Goal: Task Accomplishment & Management: Use online tool/utility

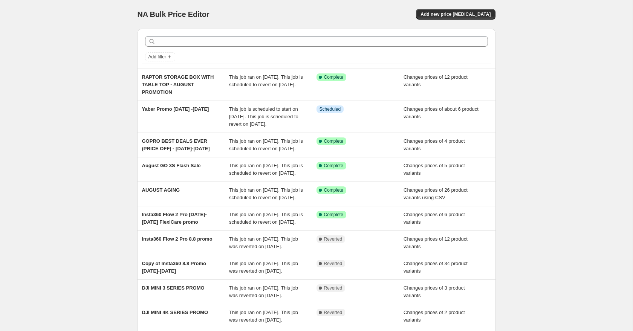
click at [357, 2] on div "NA Bulk Price Editor. This page is ready NA Bulk Price Editor Add new price cha…" at bounding box center [316, 14] width 358 height 29
click at [446, 16] on span "Add new price change job" at bounding box center [455, 14] width 70 height 6
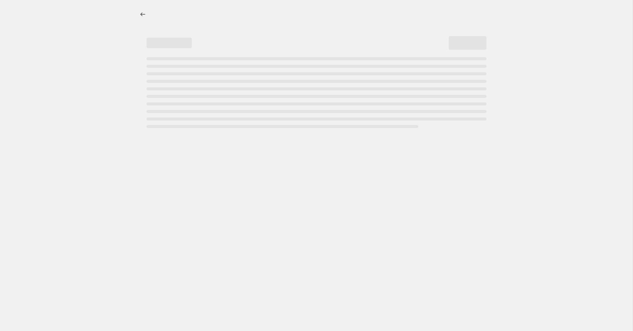
select select "percentage"
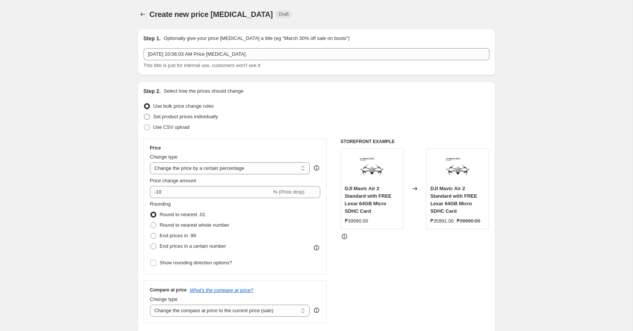
click at [192, 117] on span "Set product prices individually" at bounding box center [185, 117] width 65 height 6
click at [144, 114] on input "Set product prices individually" at bounding box center [144, 114] width 0 height 0
radio input "true"
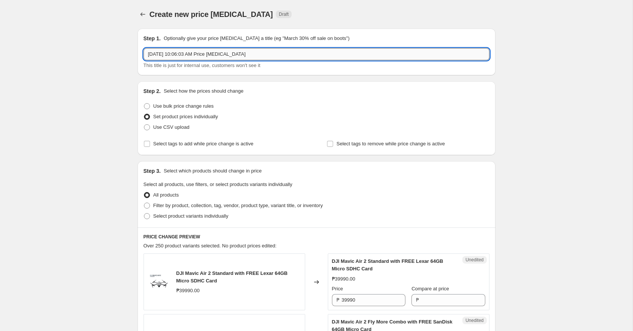
click at [213, 55] on input "Aug 27, 2025, 10:06:03 AM Price change job" at bounding box center [317, 54] width 346 height 12
type input "r"
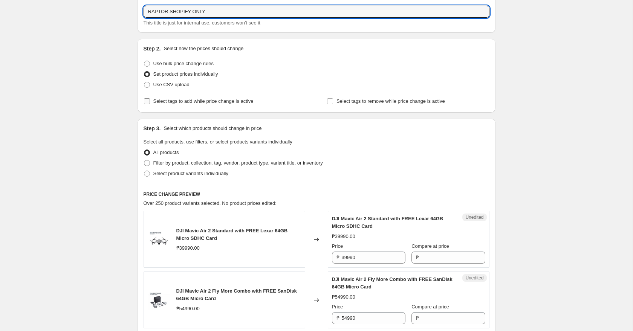
scroll to position [43, 0]
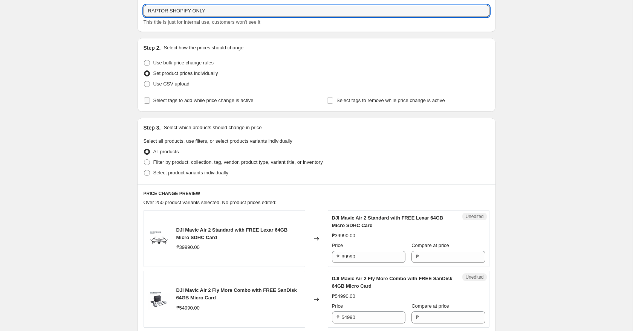
type input "RAPTOR SHOPIFY ONLY"
click at [217, 103] on span "Select tags to add while price change is active" at bounding box center [203, 101] width 100 height 6
click at [150, 103] on input "Select tags to add while price change is active" at bounding box center [147, 101] width 6 height 6
checkbox input "true"
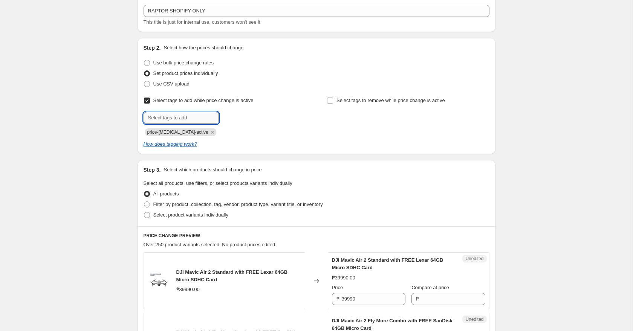
click at [200, 119] on input "text" at bounding box center [181, 118] width 75 height 12
click at [243, 129] on div "price-change-job-active" at bounding box center [225, 131] width 162 height 9
click at [209, 131] on icon "Remove price-change-job-active" at bounding box center [212, 132] width 7 height 7
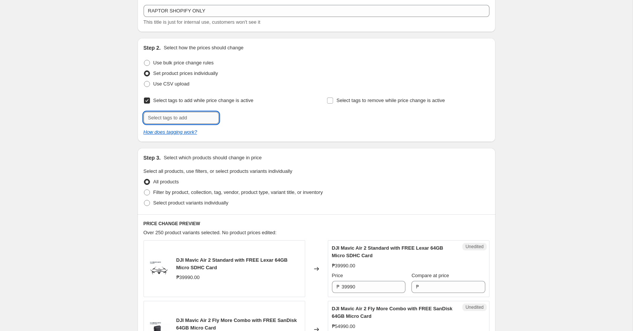
click at [203, 117] on input "text" at bounding box center [181, 118] width 75 height 12
type input "Payday Sale!"
click at [192, 112] on input "Payday Sale!" at bounding box center [181, 118] width 75 height 12
click at [192, 117] on input "Payday Sale!" at bounding box center [181, 118] width 75 height 12
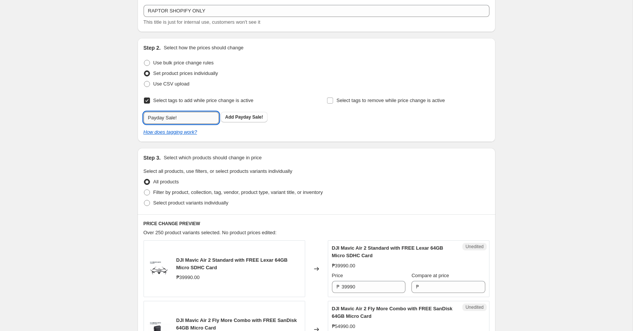
click at [192, 117] on input "Payday Sale!" at bounding box center [181, 118] width 75 height 12
type input "Deals_Raptor"
click at [228, 133] on div "How does tagging work?" at bounding box center [317, 132] width 346 height 8
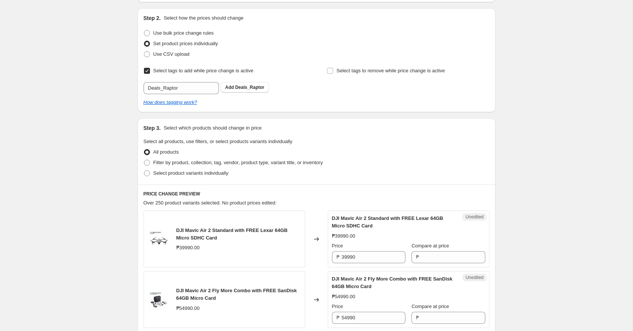
scroll to position [85, 0]
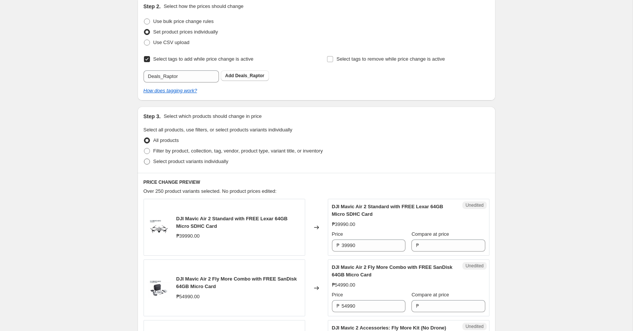
click at [198, 164] on span "Select product variants individually" at bounding box center [190, 162] width 75 height 6
click at [144, 159] on input "Select product variants individually" at bounding box center [144, 159] width 0 height 0
radio input "true"
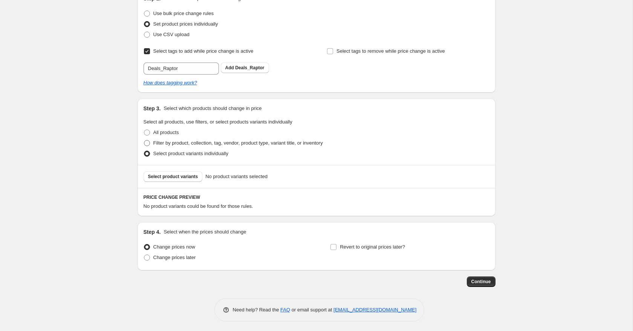
scroll to position [95, 0]
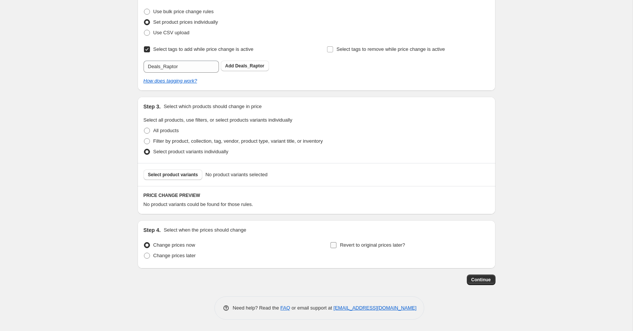
click at [347, 248] on span "Revert to original prices later?" at bounding box center [372, 245] width 65 height 6
click at [336, 248] on input "Revert to original prices later?" at bounding box center [333, 245] width 6 height 6
checkbox input "true"
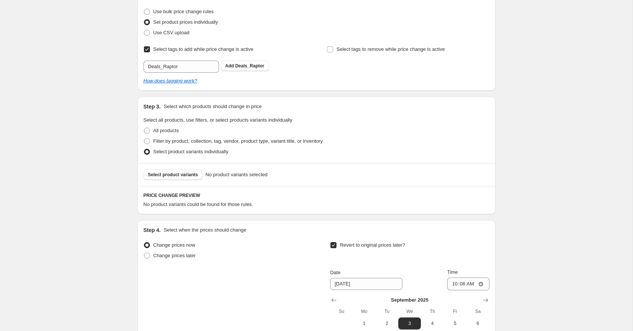
scroll to position [223, 0]
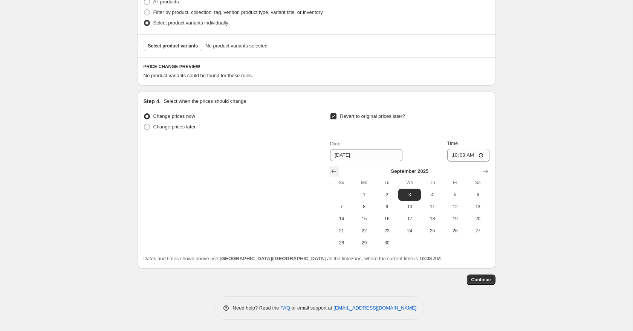
click at [336, 172] on icon "Show previous month, August 2025" at bounding box center [333, 172] width 5 height 4
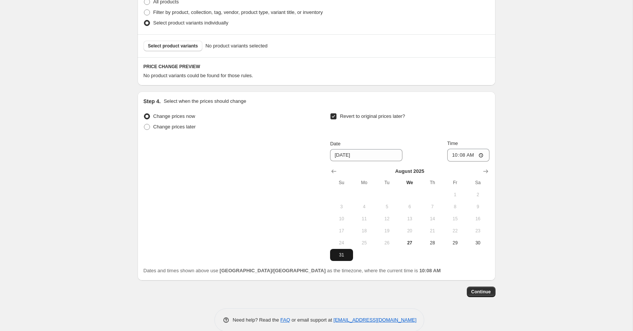
click at [344, 253] on span "31" at bounding box center [341, 255] width 17 height 6
type input "8/31/2025"
click at [453, 156] on input "10:08" at bounding box center [468, 155] width 42 height 13
type input "23:59"
click at [531, 193] on div "Create new price change job. This page is ready Create new price change job Dra…" at bounding box center [316, 60] width 632 height 566
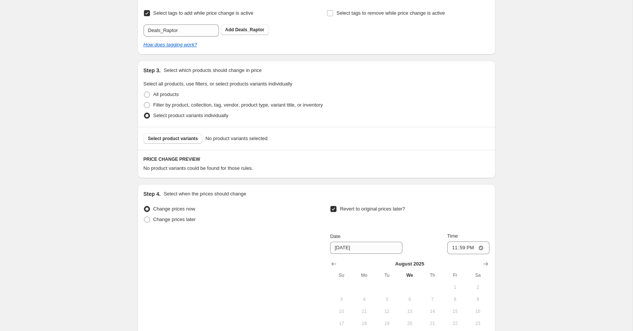
scroll to position [174, 0]
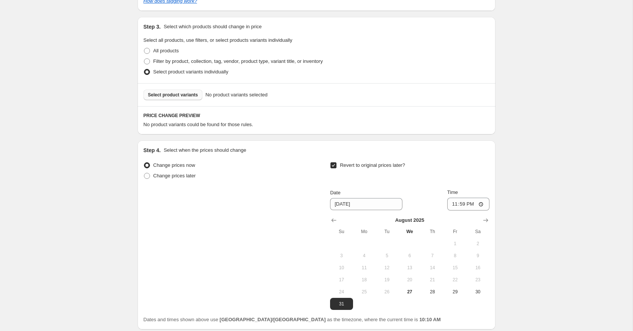
click at [157, 92] on span "Select product variants" at bounding box center [173, 95] width 50 height 6
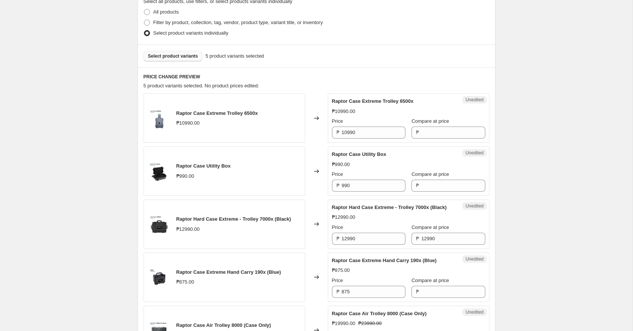
scroll to position [217, 0]
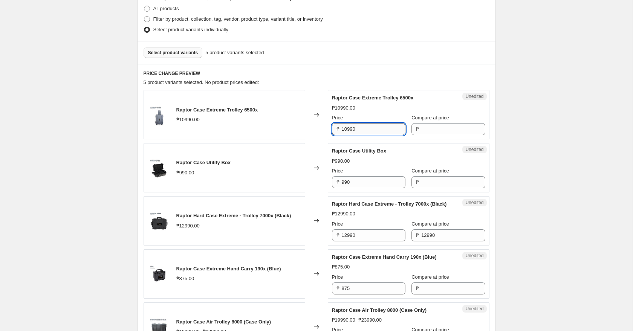
click at [371, 129] on input "10990" at bounding box center [374, 129] width 64 height 12
click at [456, 127] on input "Compare at price" at bounding box center [453, 129] width 64 height 12
paste input "10990"
type input "10990"
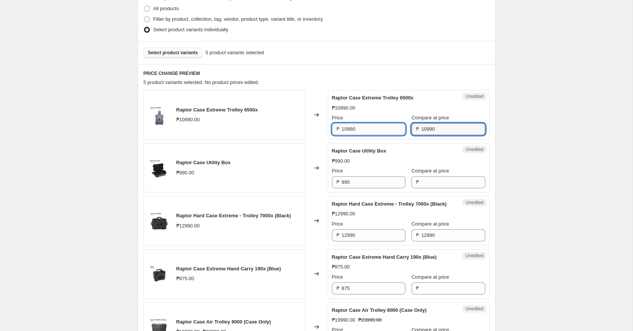
click at [352, 132] on input "10990" at bounding box center [374, 129] width 64 height 12
type input "8790"
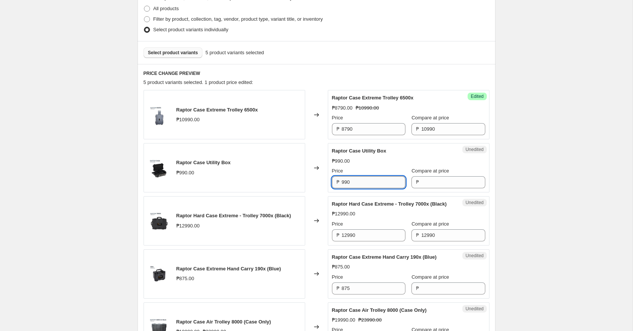
click at [359, 183] on input "990" at bounding box center [374, 182] width 64 height 12
click at [429, 183] on input "Compare at price" at bounding box center [453, 182] width 64 height 12
paste input "990"
type input "990"
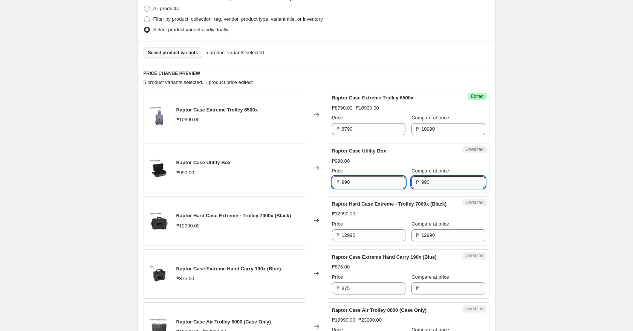
click at [377, 184] on input "990" at bounding box center [374, 182] width 64 height 12
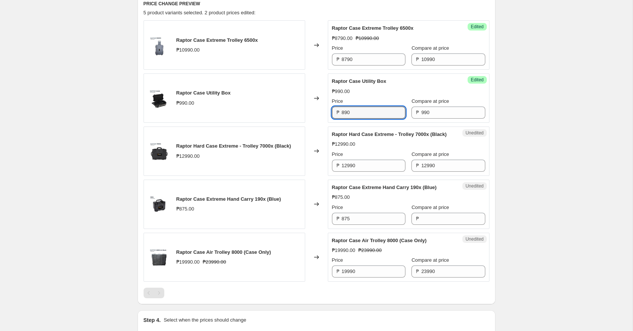
scroll to position [289, 0]
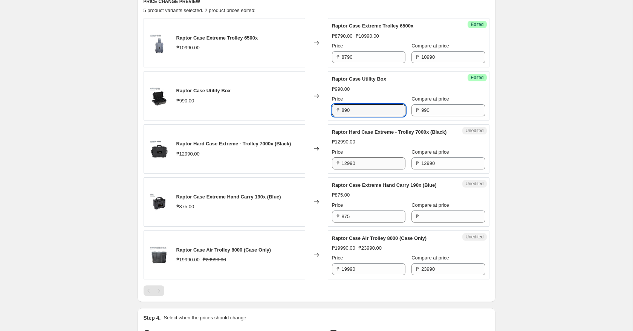
type input "890"
click at [366, 169] on input "12990" at bounding box center [374, 163] width 64 height 12
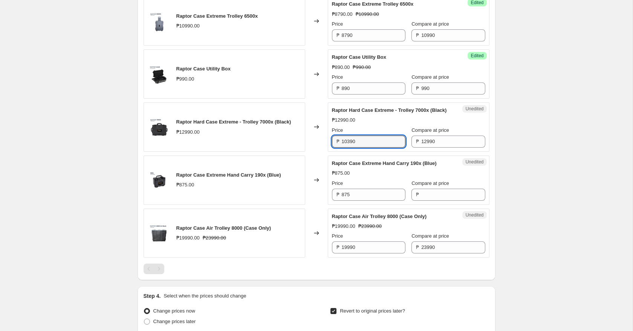
scroll to position [316, 0]
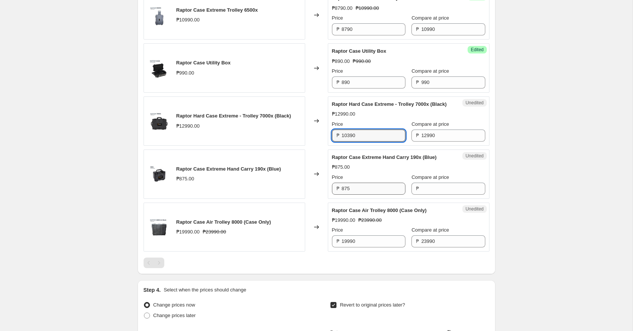
type input "10390"
click at [369, 195] on input "875" at bounding box center [374, 189] width 64 height 12
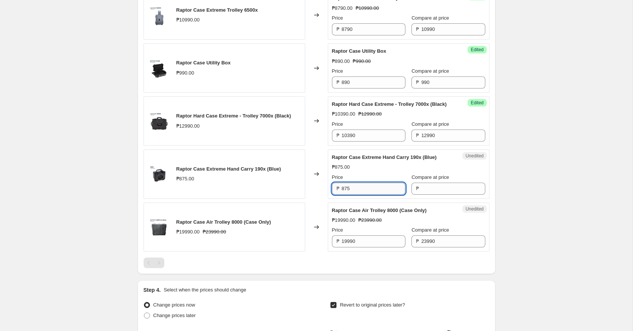
click at [369, 195] on input "875" at bounding box center [374, 189] width 64 height 12
click at [425, 193] on input "Compare at price" at bounding box center [453, 189] width 64 height 12
paste input "875"
type input "875"
click at [356, 195] on input "875" at bounding box center [374, 189] width 64 height 12
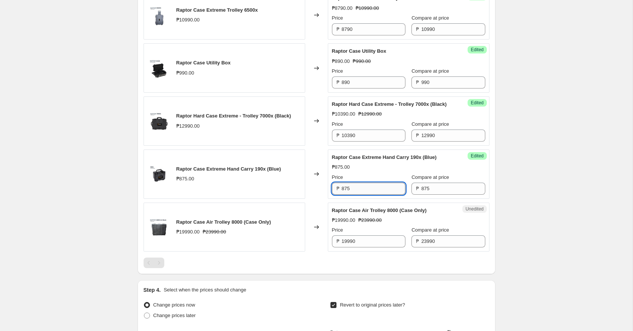
click at [356, 195] on input "875" at bounding box center [374, 189] width 64 height 12
type input "710"
click at [543, 209] on div "Create new price change job. This page is ready Create new price change job Dra…" at bounding box center [316, 108] width 632 height 848
click at [379, 247] on input "19990" at bounding box center [374, 241] width 64 height 12
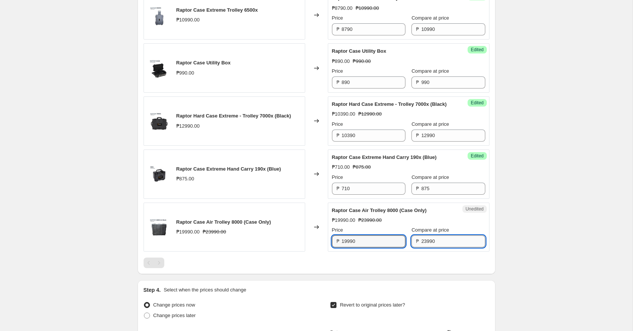
click at [441, 247] on input "23990" at bounding box center [453, 241] width 64 height 12
paste input "19"
type input "19990"
click at [353, 252] on div "Unedited Raptor Case Air Trolley 8000 (Case Only) ₱19990.00 ₱23990.00 Price ₱ 1…" at bounding box center [409, 227] width 162 height 49
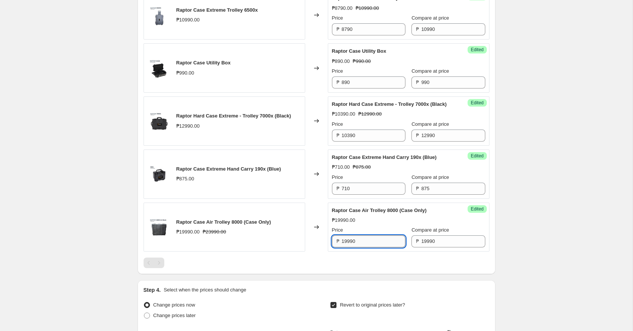
click at [358, 247] on input "19990" at bounding box center [374, 241] width 64 height 12
type input "\"
type input "15990"
click at [376, 268] on div at bounding box center [317, 263] width 346 height 11
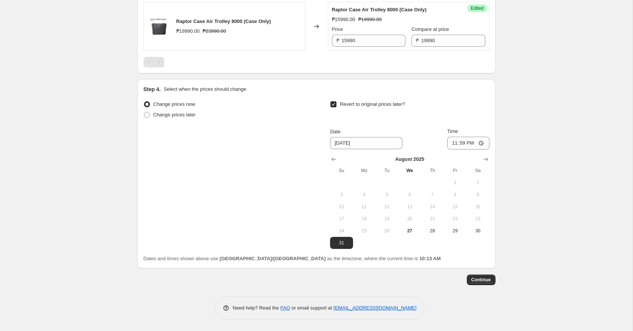
scroll to position [525, 0]
click at [485, 282] on span "Continue" at bounding box center [481, 280] width 20 height 6
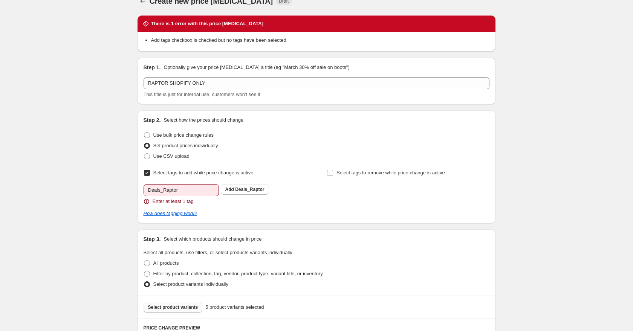
scroll to position [18, 0]
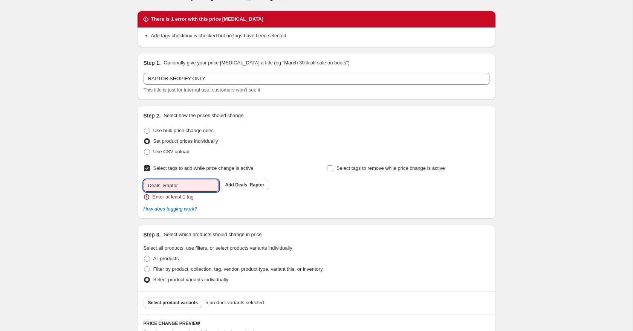
click at [195, 186] on input "Deals_Raptor" at bounding box center [181, 186] width 75 height 12
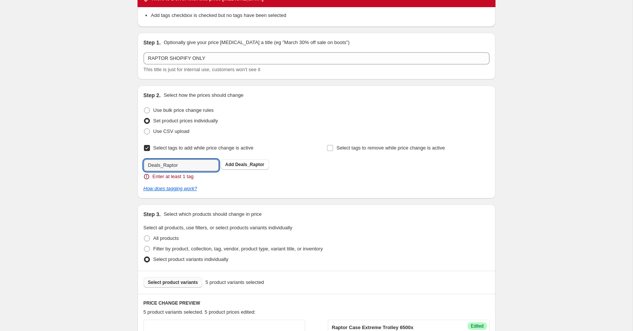
scroll to position [40, 0]
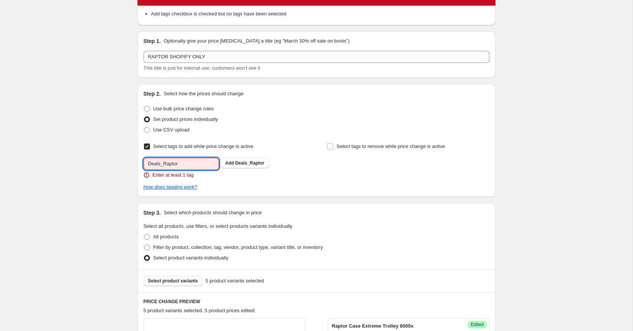
click at [244, 180] on div "Select tags to add while price change is active Submit Deals_Raptor Enter at le…" at bounding box center [317, 166] width 346 height 50
click at [245, 160] on button "Add Deals_Raptor" at bounding box center [245, 163] width 48 height 11
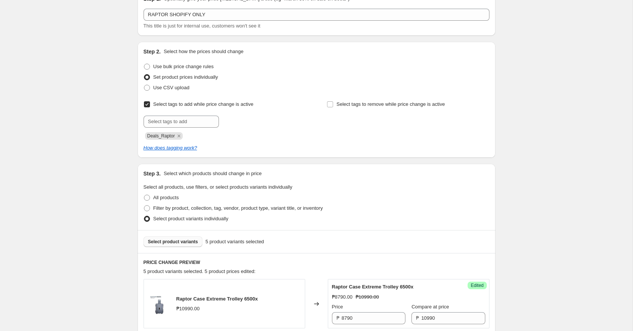
scroll to position [0, 0]
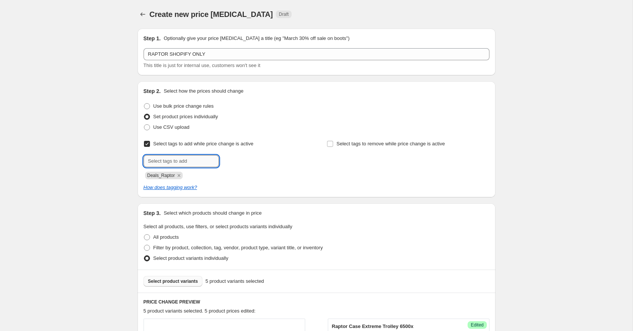
click at [190, 156] on input "text" at bounding box center [181, 161] width 75 height 12
type input "Payday Sale!"
click at [265, 178] on div "Deals_Raptor" at bounding box center [225, 174] width 162 height 9
click at [252, 160] on span "Payday Sale!" at bounding box center [249, 160] width 28 height 5
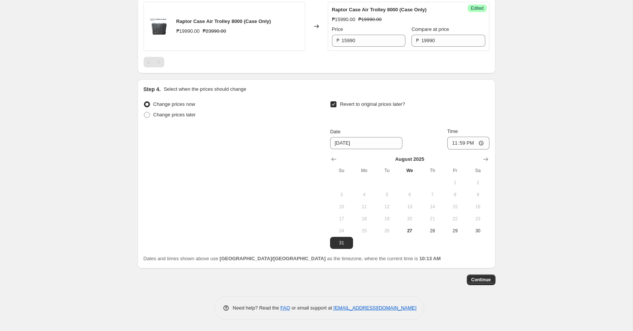
scroll to position [537, 0]
click at [482, 280] on span "Continue" at bounding box center [481, 280] width 20 height 6
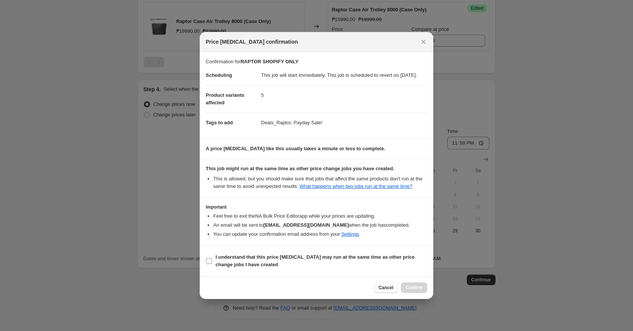
click at [209, 264] on input "I understand that this price change job may run at the same time as other price…" at bounding box center [209, 261] width 6 height 6
checkbox input "true"
click at [415, 291] on span "Confirm" at bounding box center [413, 288] width 17 height 6
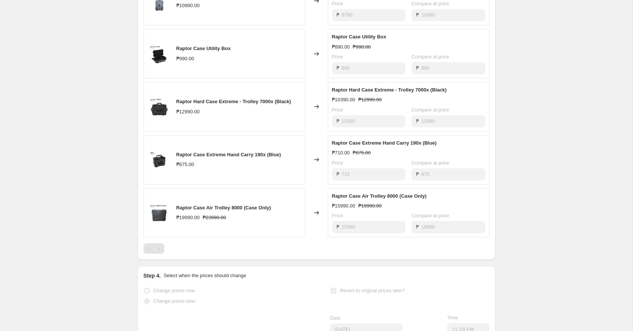
scroll to position [7, 0]
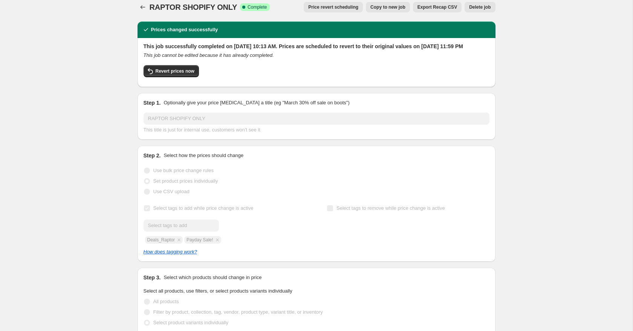
click at [143, 9] on icon "Price change jobs" at bounding box center [143, 7] width 8 height 8
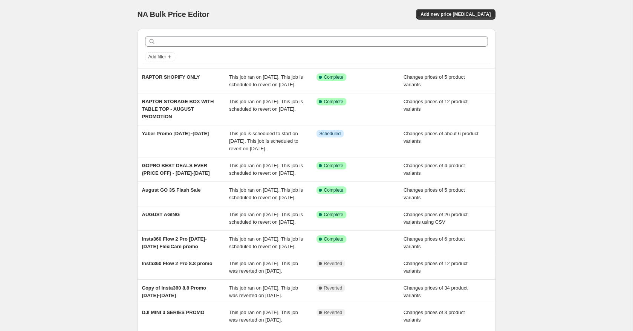
click at [251, 23] on div "NA Bulk Price Editor. This page is ready NA Bulk Price Editor Add new price cha…" at bounding box center [316, 14] width 358 height 29
